Goal: Navigation & Orientation: Find specific page/section

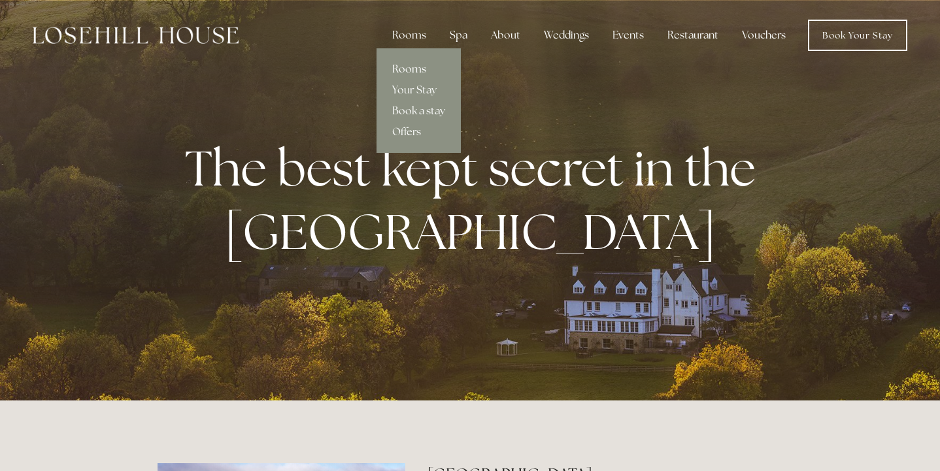
click at [414, 70] on link "Rooms" at bounding box center [419, 69] width 84 height 21
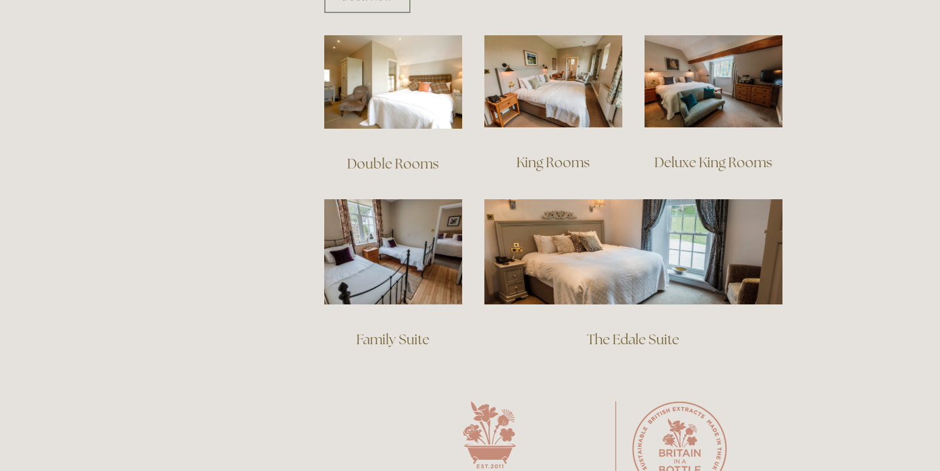
scroll to position [930, 0]
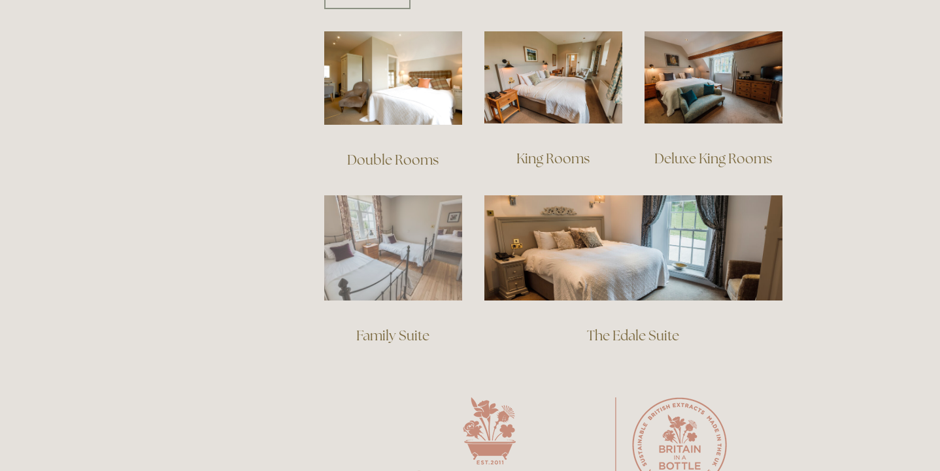
click at [415, 220] on img at bounding box center [393, 247] width 138 height 105
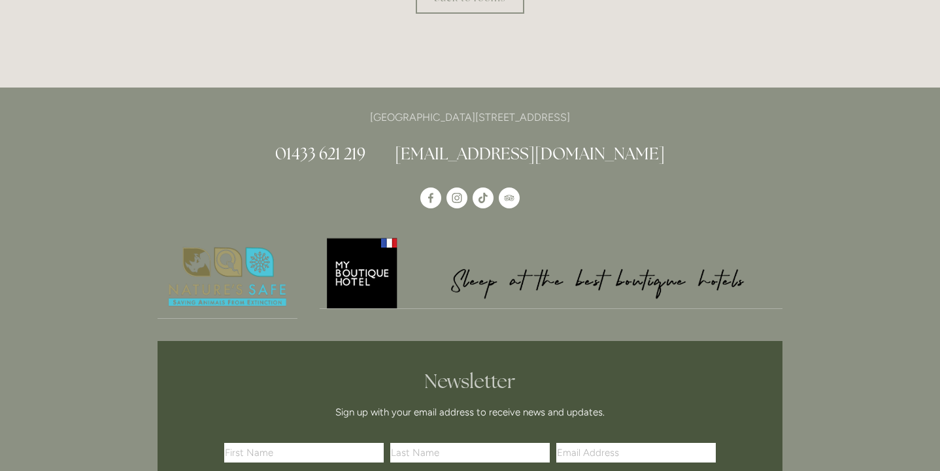
scroll to position [739, 0]
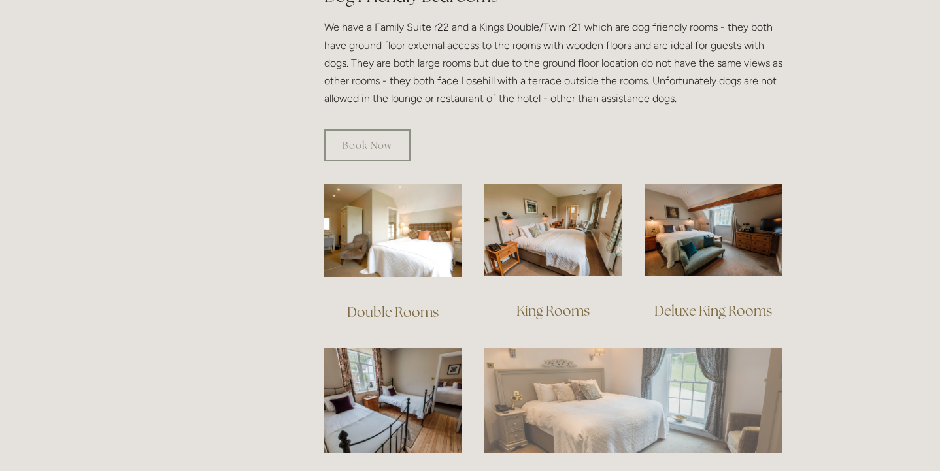
scroll to position [778, 0]
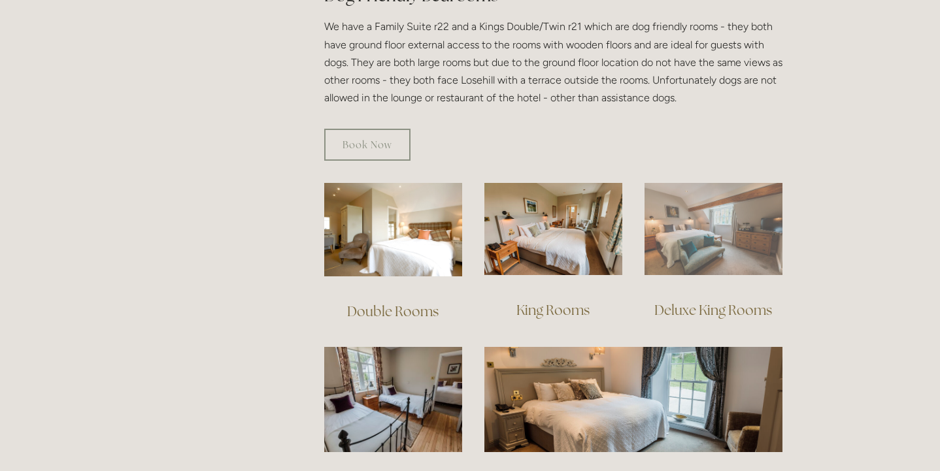
click at [758, 194] on img at bounding box center [714, 229] width 138 height 92
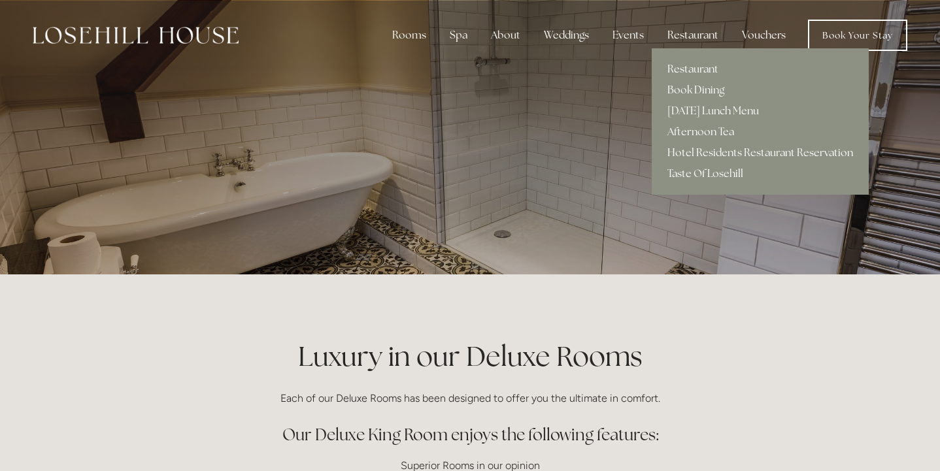
click at [696, 29] on div "Restaurant" at bounding box center [693, 35] width 72 height 26
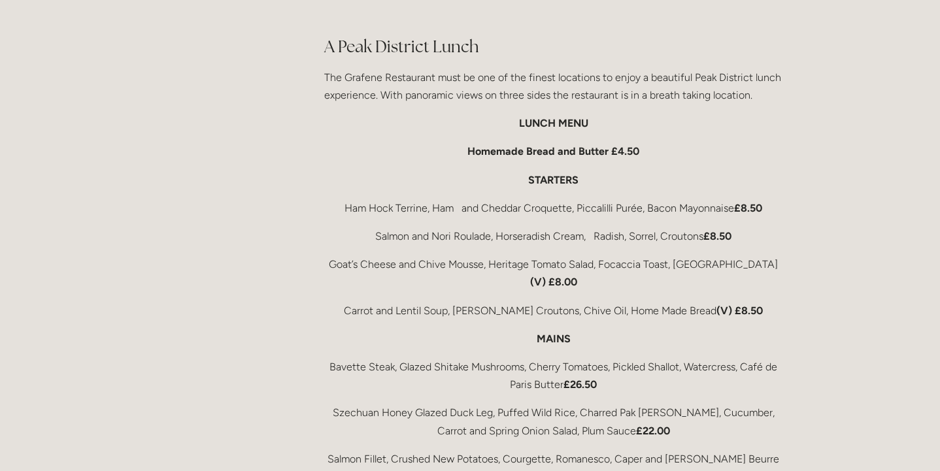
scroll to position [2159, 0]
